Goal: Information Seeking & Learning: Learn about a topic

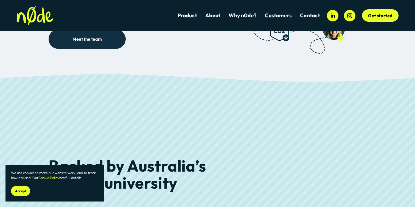
scroll to position [1649, 0]
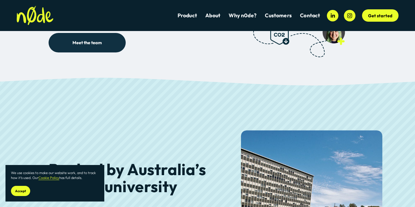
click at [101, 38] on link "Meet the team" at bounding box center [87, 42] width 77 height 19
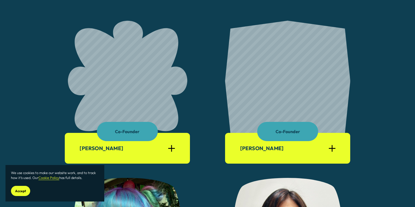
scroll to position [364, 0]
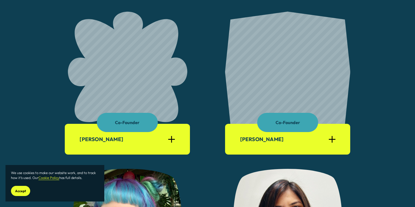
click at [174, 139] on div at bounding box center [171, 139] width 7 height 1
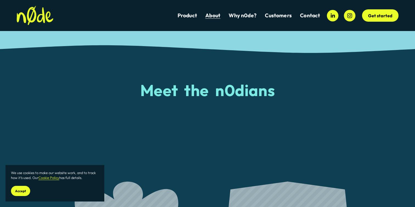
scroll to position [94, 0]
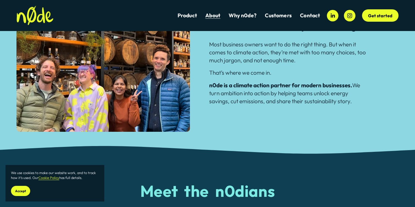
click at [189, 18] on link "Product" at bounding box center [187, 15] width 19 height 7
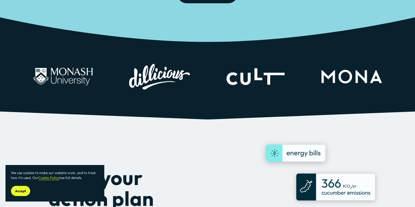
scroll to position [153, 0]
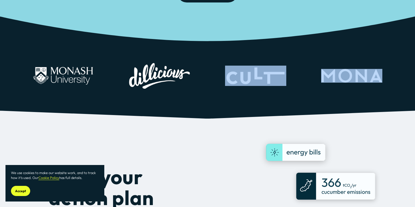
drag, startPoint x: 153, startPoint y: 81, endPoint x: 257, endPoint y: 83, distance: 104.1
click at [257, 83] on div at bounding box center [207, 76] width 415 height 42
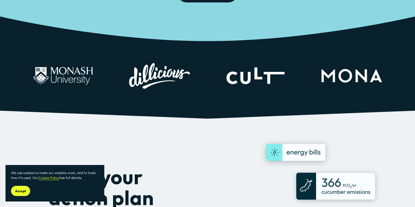
click at [272, 80] on div at bounding box center [255, 76] width 61 height 20
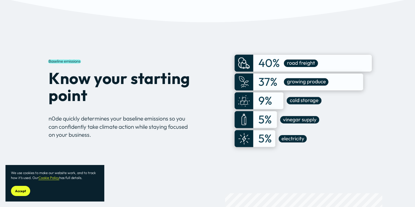
scroll to position [644, 0]
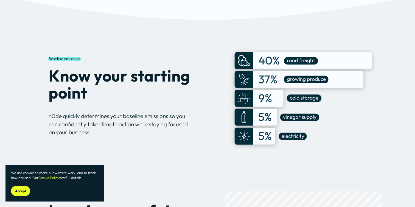
click at [92, 130] on p "n0de quickly determines your baseline emissions so you can confidently take cli…" at bounding box center [119, 124] width 141 height 24
drag, startPoint x: 70, startPoint y: 112, endPoint x: 134, endPoint y: 115, distance: 63.7
click at [134, 115] on p "n0de quickly determines your baseline emissions so you can confidently take cli…" at bounding box center [119, 124] width 141 height 24
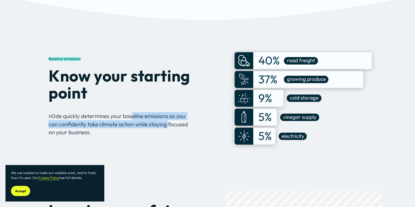
drag, startPoint x: 134, startPoint y: 115, endPoint x: 176, endPoint y: 116, distance: 41.8
click at [180, 118] on p "n0de quickly determines your baseline emissions so you can confidently take cli…" at bounding box center [119, 124] width 141 height 24
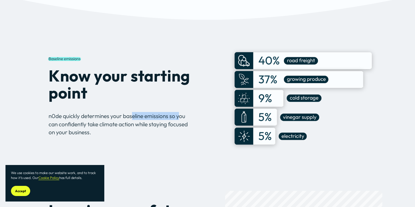
click at [176, 116] on p "n0de quickly determines your baseline emissions so you can confidently take cli…" at bounding box center [119, 124] width 141 height 24
drag, startPoint x: 180, startPoint y: 119, endPoint x: 120, endPoint y: 104, distance: 61.8
click at [267, 110] on div at bounding box center [303, 99] width 157 height 119
drag, startPoint x: 259, startPoint y: 99, endPoint x: 237, endPoint y: 39, distance: 63.7
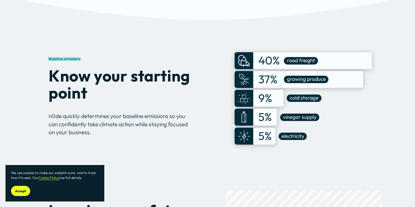
click at [237, 39] on div at bounding box center [303, 99] width 157 height 132
click at [117, 86] on h2 "Know your starting point" at bounding box center [135, 84] width 173 height 34
click at [79, 67] on strong "Know your starting point" at bounding box center [121, 84] width 145 height 37
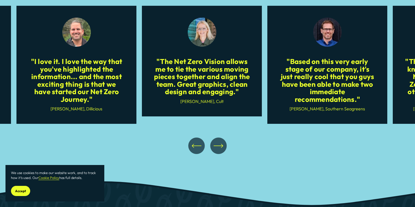
scroll to position [2370, 0]
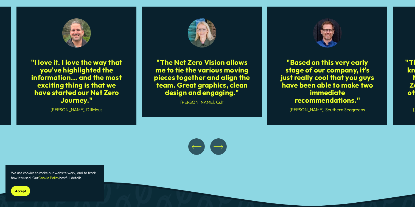
click at [220, 147] on icon "\a \a \a Next\a \a" at bounding box center [218, 147] width 9 height 0
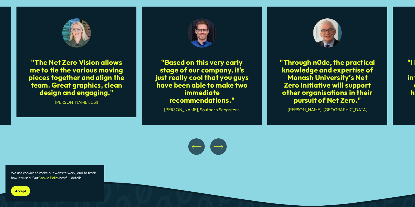
click at [220, 147] on icon "\a \a \a Next\a \a" at bounding box center [218, 147] width 9 height 0
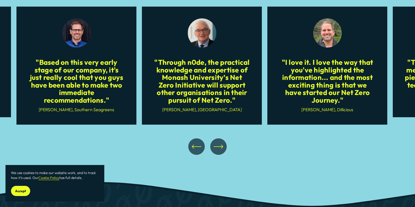
click at [220, 147] on icon "\a \a \a Next\a \a" at bounding box center [218, 147] width 9 height 0
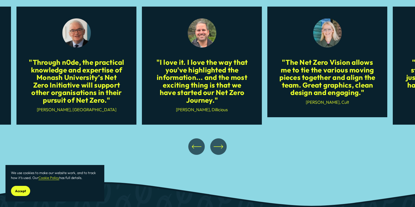
click at [220, 146] on icon "\a \a \a Next\a \a" at bounding box center [219, 147] width 10 height 10
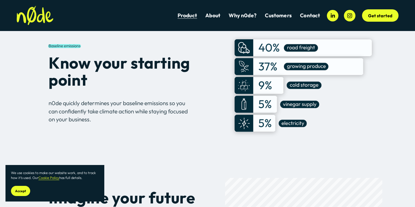
scroll to position [617, 0]
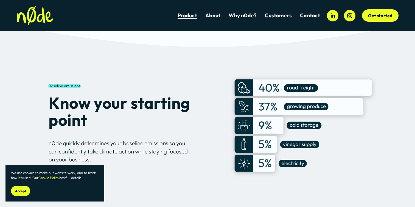
drag, startPoint x: 246, startPoint y: 83, endPoint x: 270, endPoint y: 109, distance: 35.7
click at [270, 110] on div at bounding box center [303, 126] width 157 height 119
drag, startPoint x: 281, startPoint y: 107, endPoint x: 256, endPoint y: 107, distance: 24.7
click at [273, 107] on div at bounding box center [303, 126] width 157 height 119
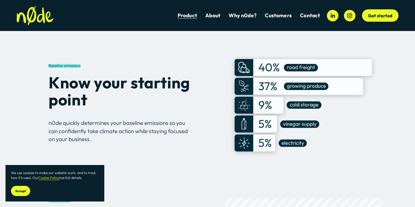
scroll to position [640, 0]
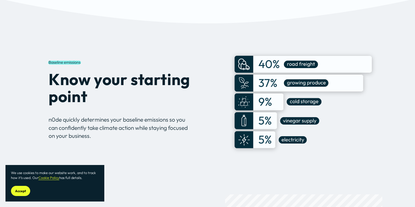
drag, startPoint x: 64, startPoint y: 119, endPoint x: 115, endPoint y: 136, distance: 54.0
click at [115, 136] on p "n0de quickly determines your baseline emissions so you can confidently take cli…" at bounding box center [119, 128] width 141 height 24
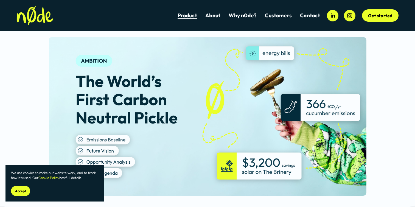
scroll to position [430, 0]
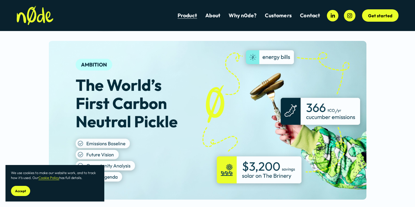
click at [234, 16] on link "Why n0de?" at bounding box center [243, 15] width 28 height 7
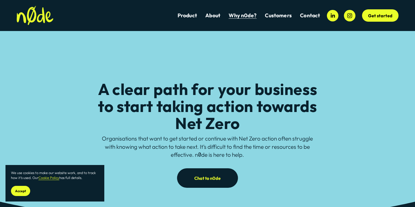
click at [379, 18] on link "Get started" at bounding box center [380, 15] width 36 height 13
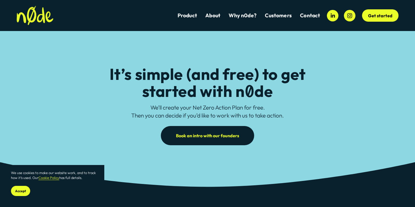
click at [215, 18] on link "About" at bounding box center [212, 15] width 15 height 7
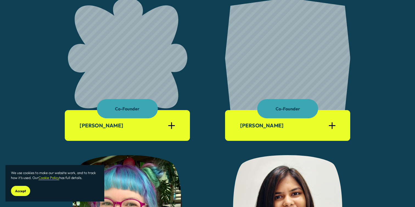
scroll to position [386, 0]
